Goal: Information Seeking & Learning: Compare options

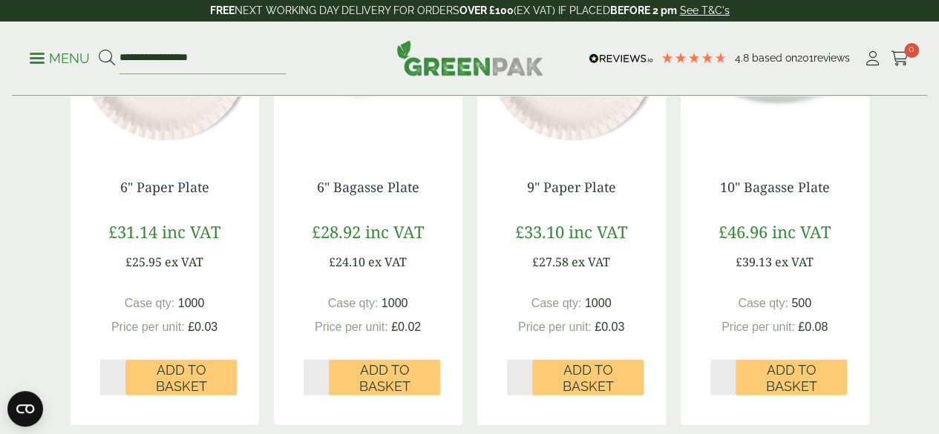
scroll to position [1656, 0]
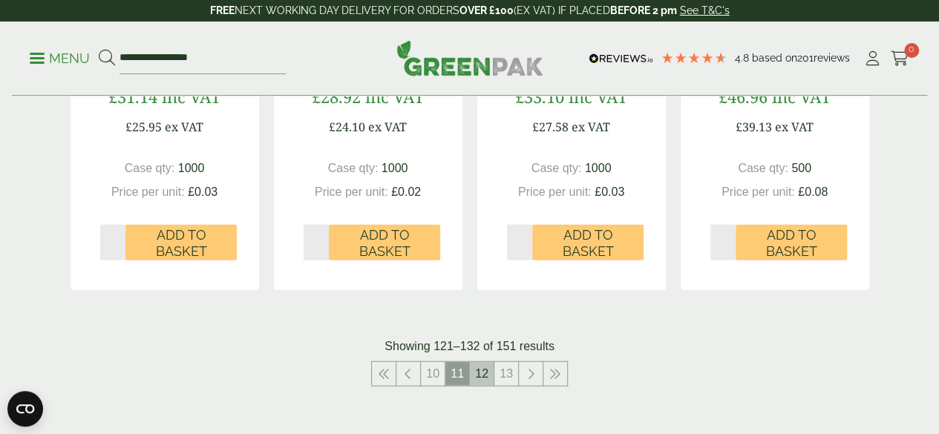
click at [479, 386] on link "12" at bounding box center [482, 374] width 24 height 24
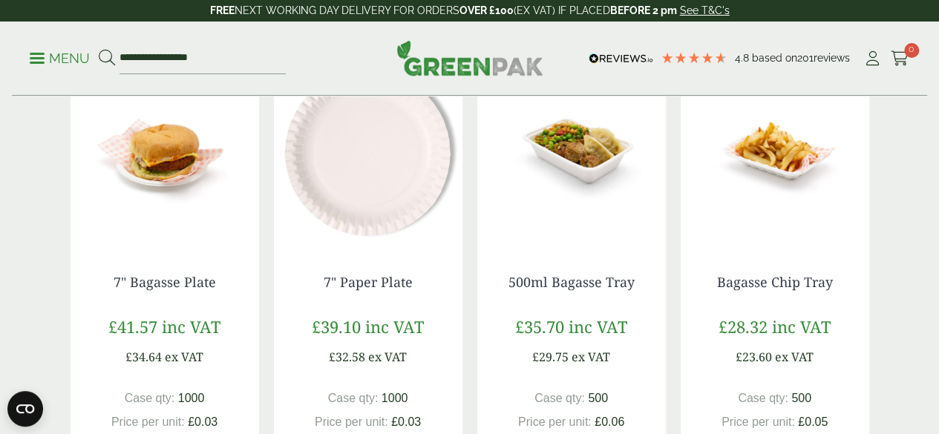
scroll to position [910, 0]
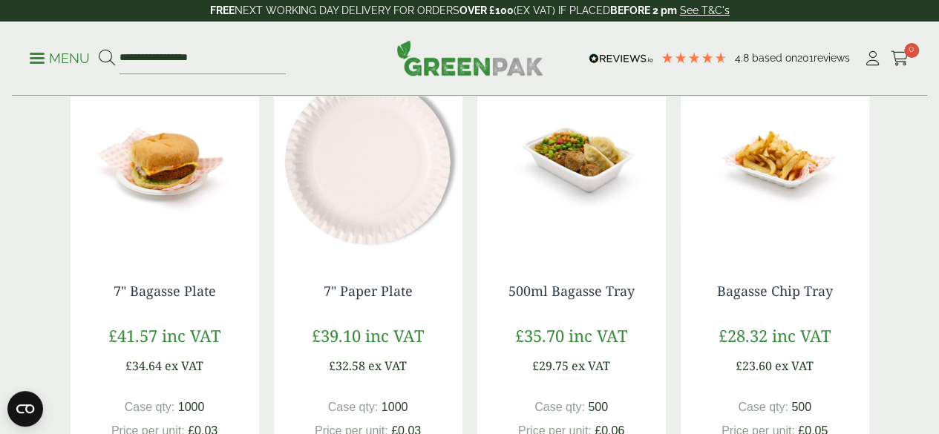
click at [181, 195] on img at bounding box center [164, 161] width 188 height 186
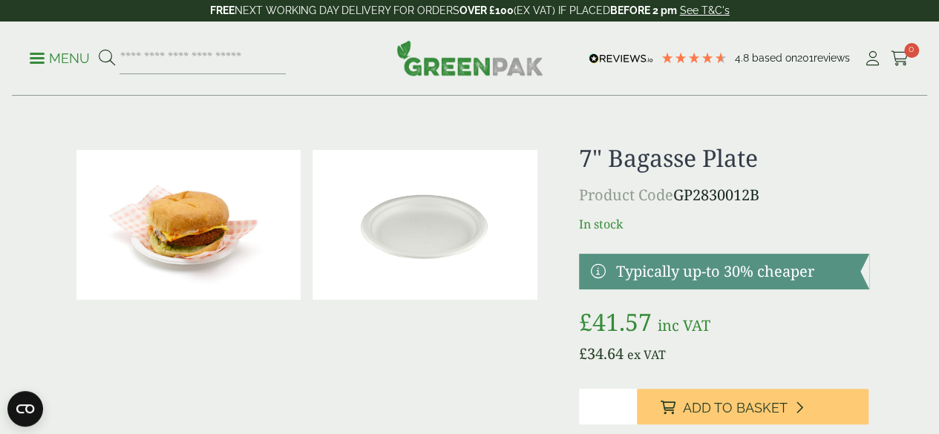
click at [232, 230] on img at bounding box center [188, 225] width 225 height 150
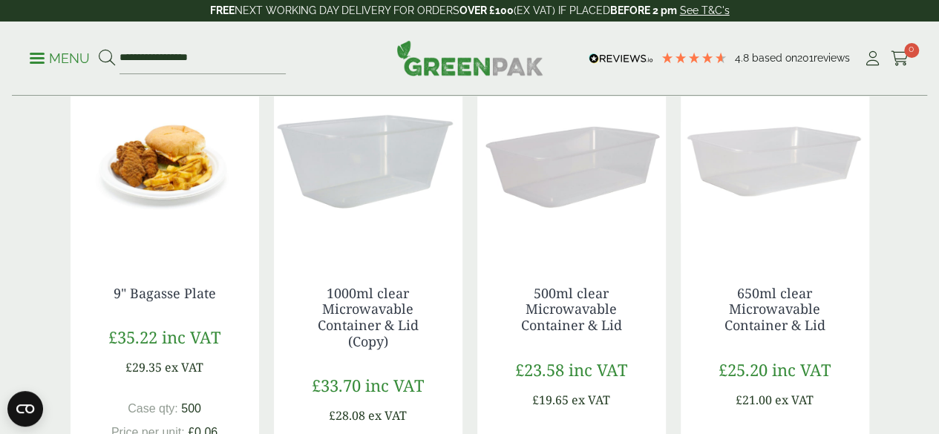
scroll to position [1325, 0]
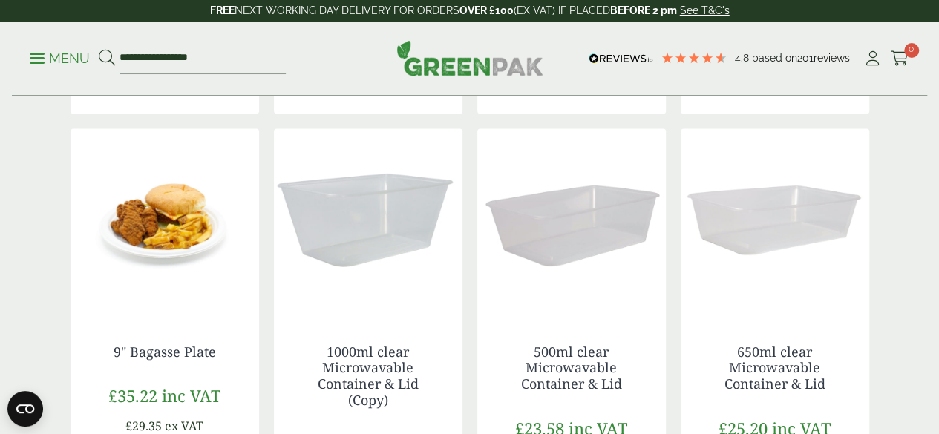
click at [169, 260] on img at bounding box center [164, 221] width 188 height 186
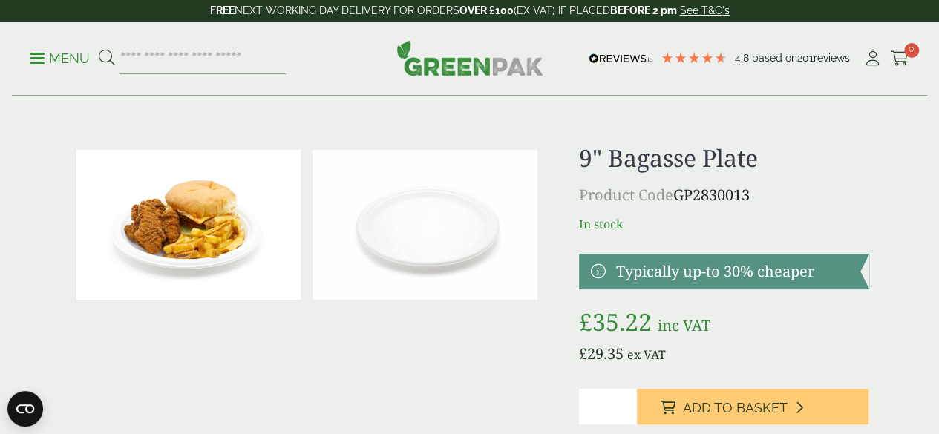
click at [216, 221] on img at bounding box center [188, 225] width 225 height 150
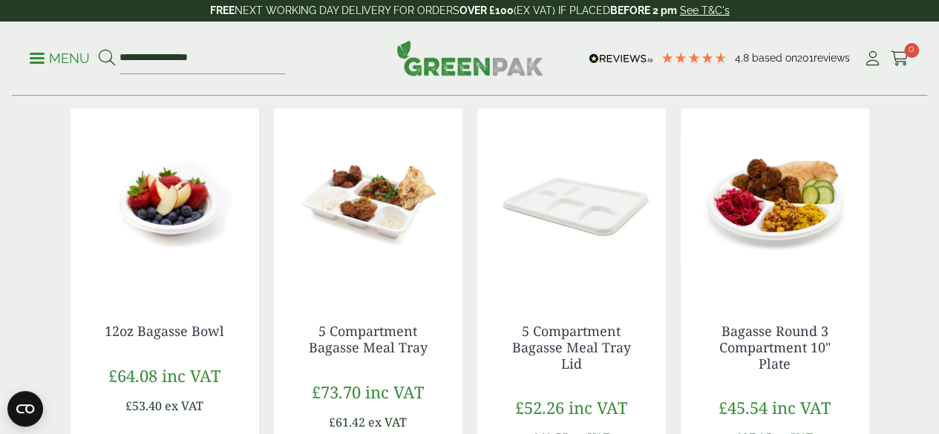
scroll to position [361, 0]
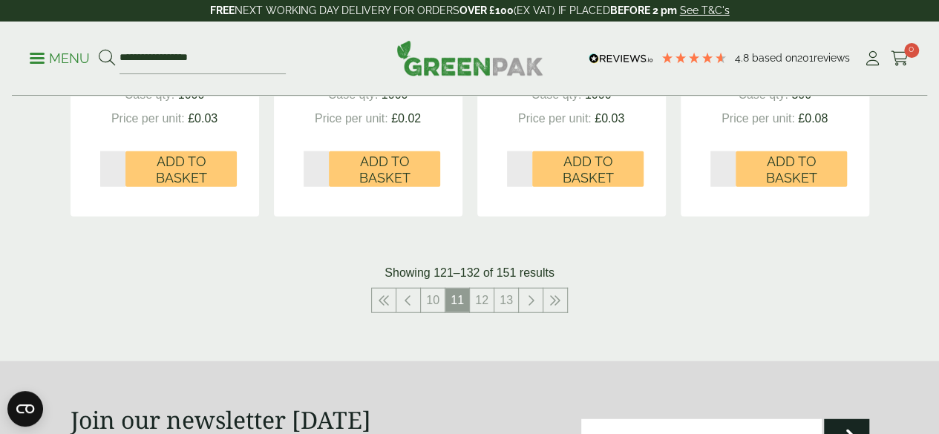
scroll to position [1734, 0]
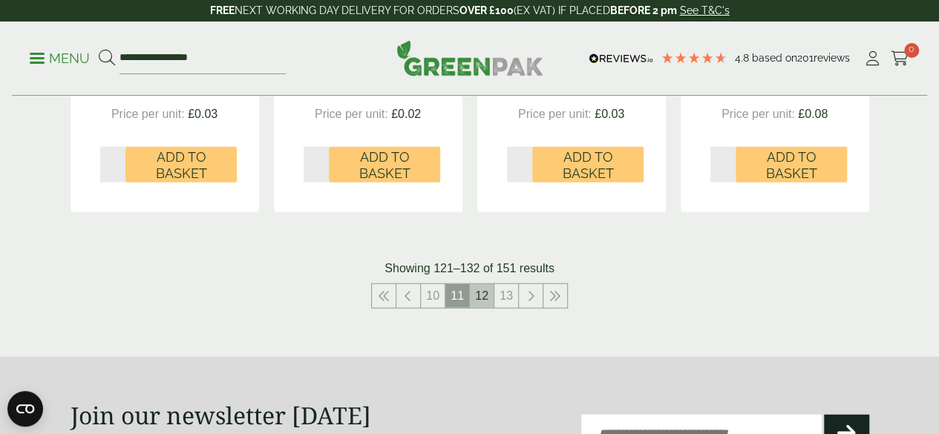
click at [473, 308] on link "12" at bounding box center [482, 296] width 24 height 24
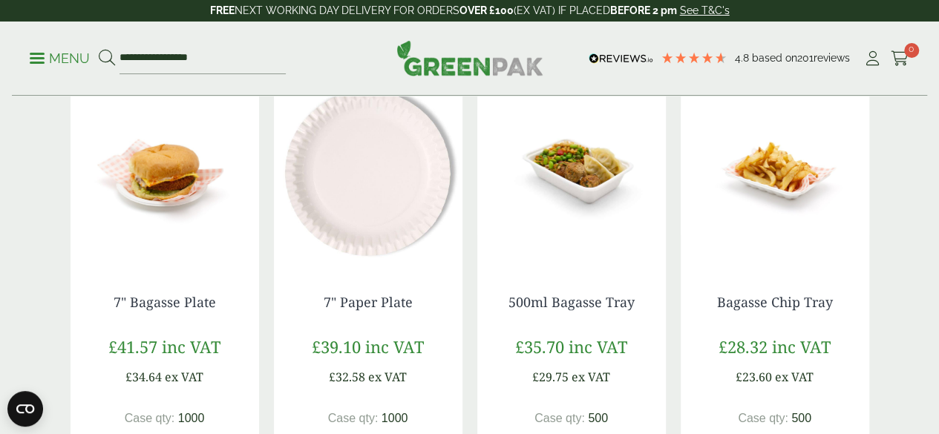
scroll to position [902, 0]
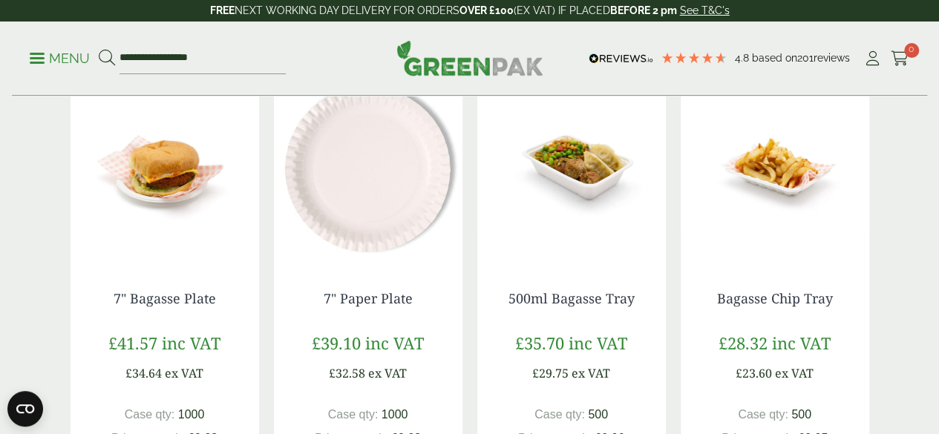
click at [571, 185] on img at bounding box center [571, 169] width 188 height 186
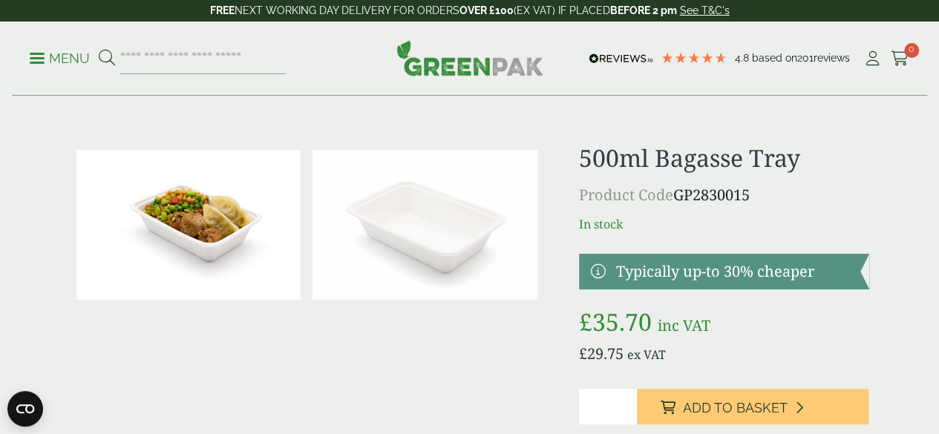
click at [442, 217] on img at bounding box center [424, 225] width 225 height 150
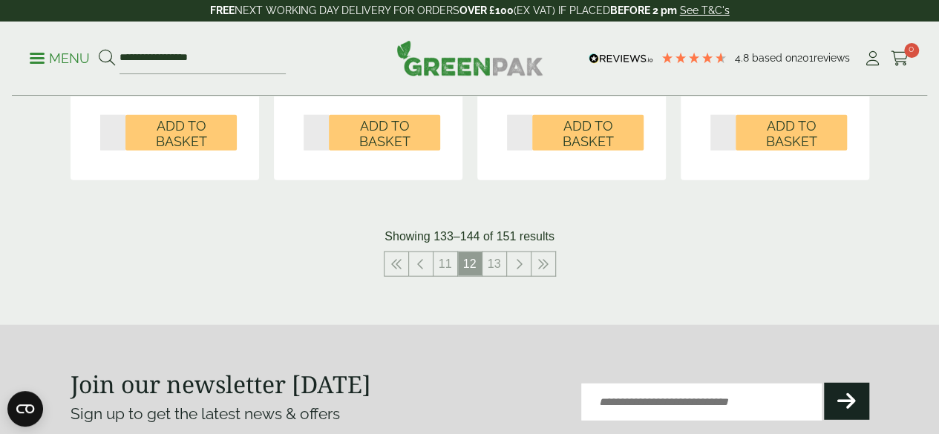
scroll to position [1781, 0]
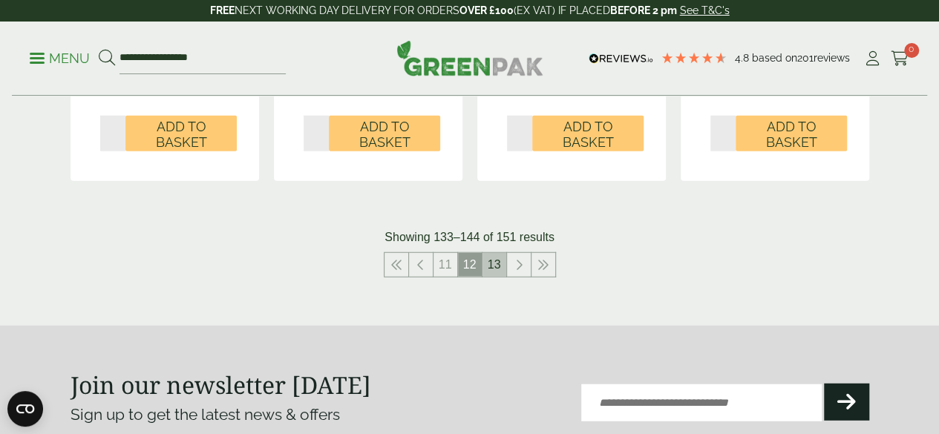
click at [490, 277] on link "13" at bounding box center [494, 265] width 24 height 24
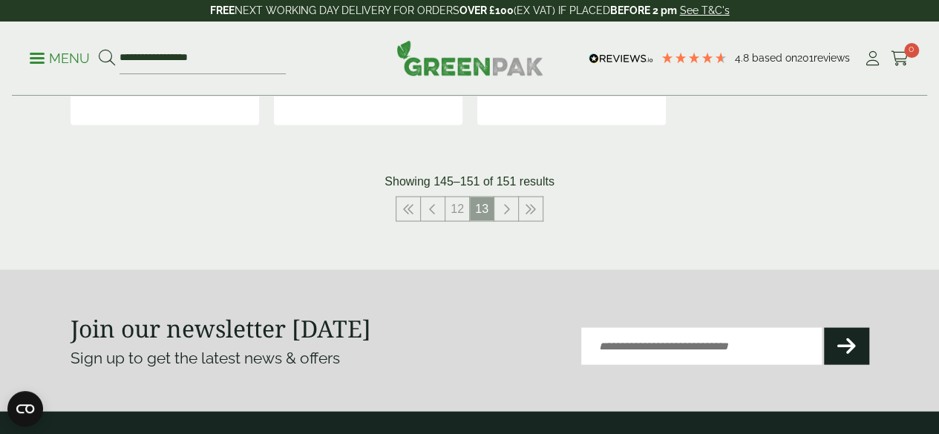
scroll to position [1362, 0]
click at [453, 220] on link "12" at bounding box center [457, 209] width 24 height 24
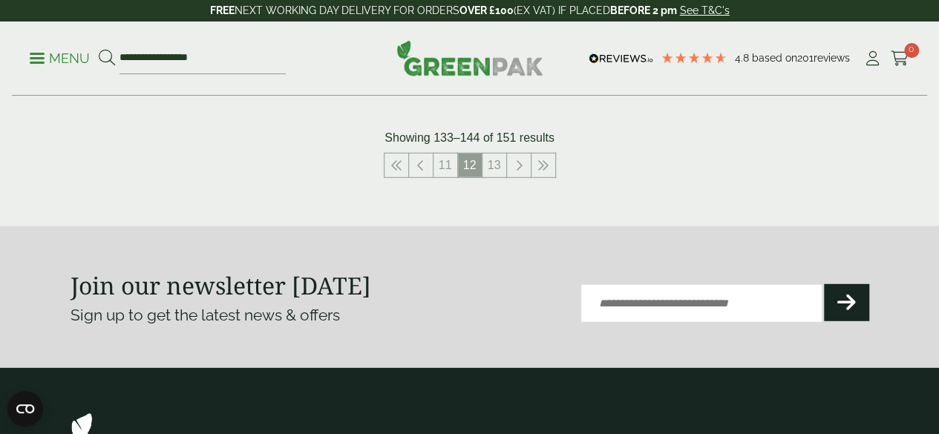
scroll to position [1886, 0]
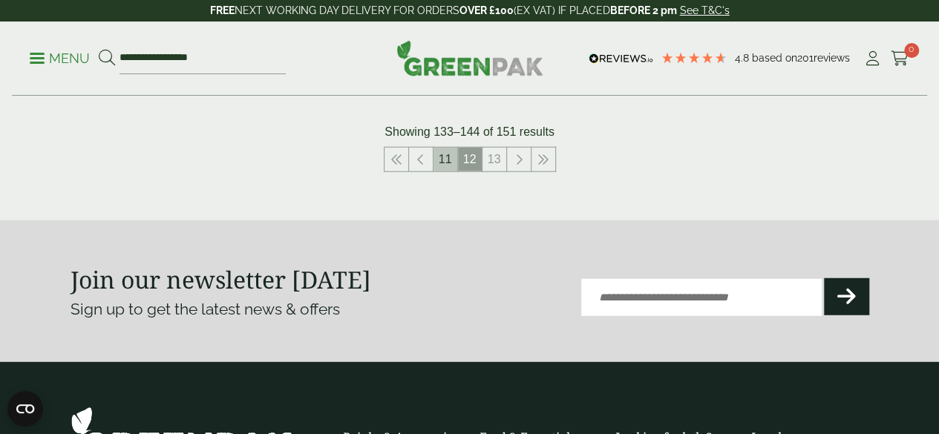
click at [445, 171] on link "11" at bounding box center [445, 160] width 24 height 24
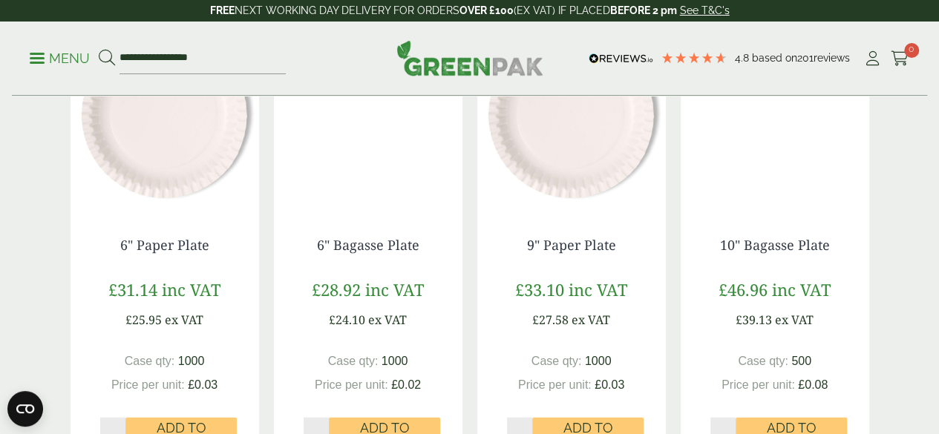
scroll to position [1466, 0]
